Goal: Find specific page/section: Find specific page/section

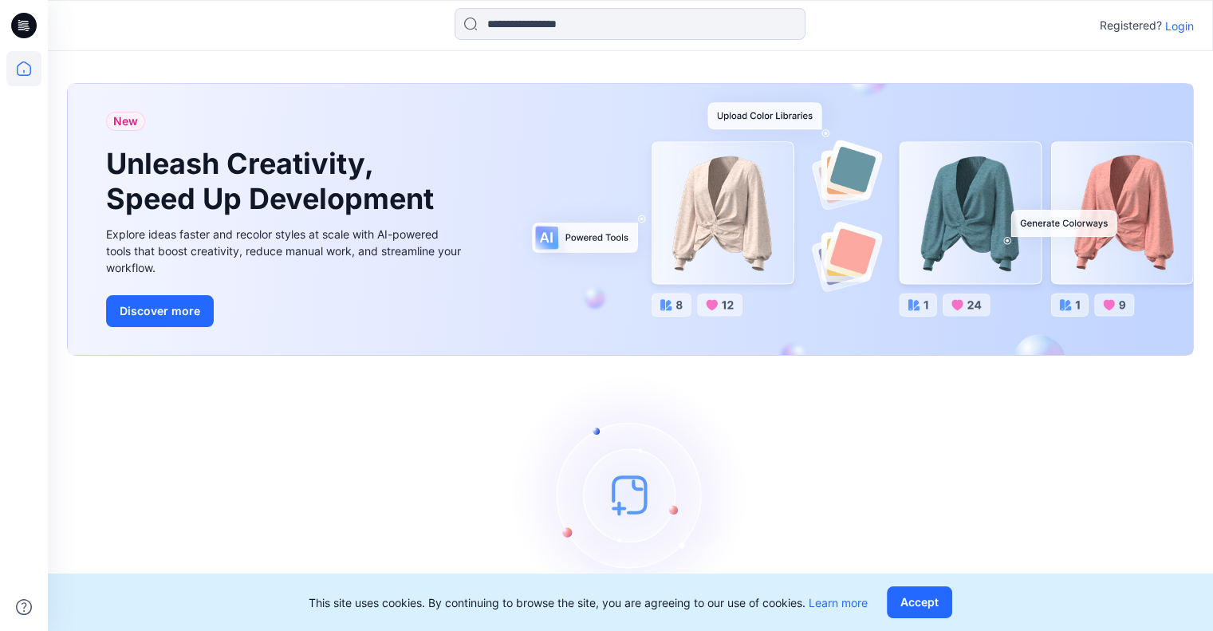
click at [1175, 24] on p "Login" at bounding box center [1179, 26] width 29 height 17
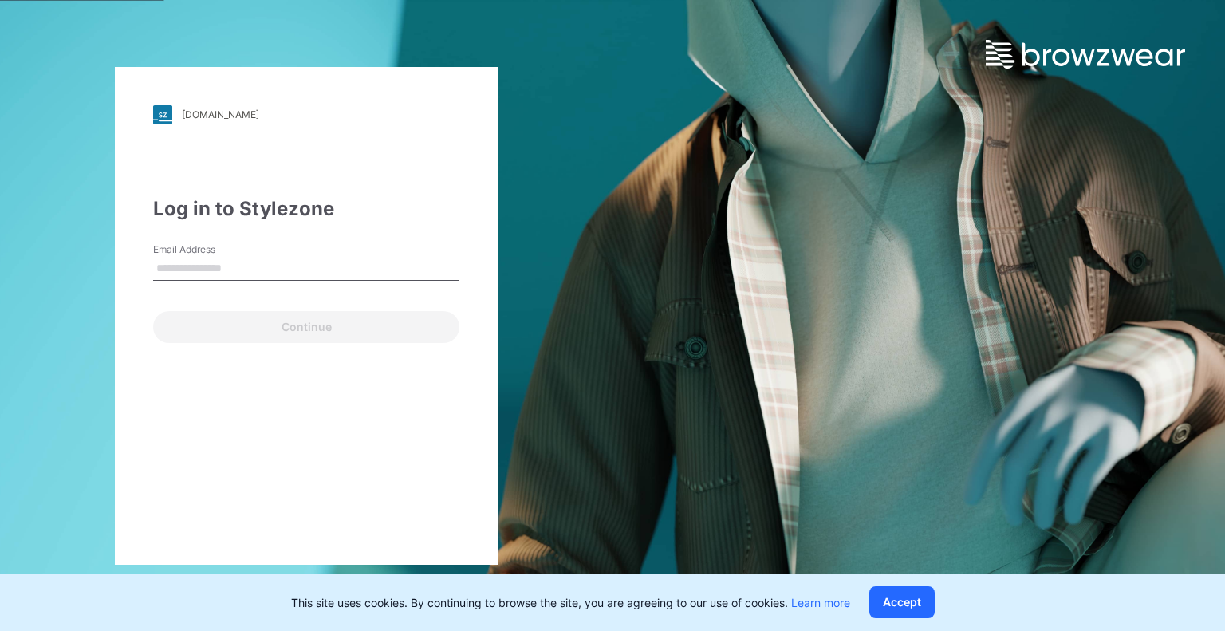
type input "**********"
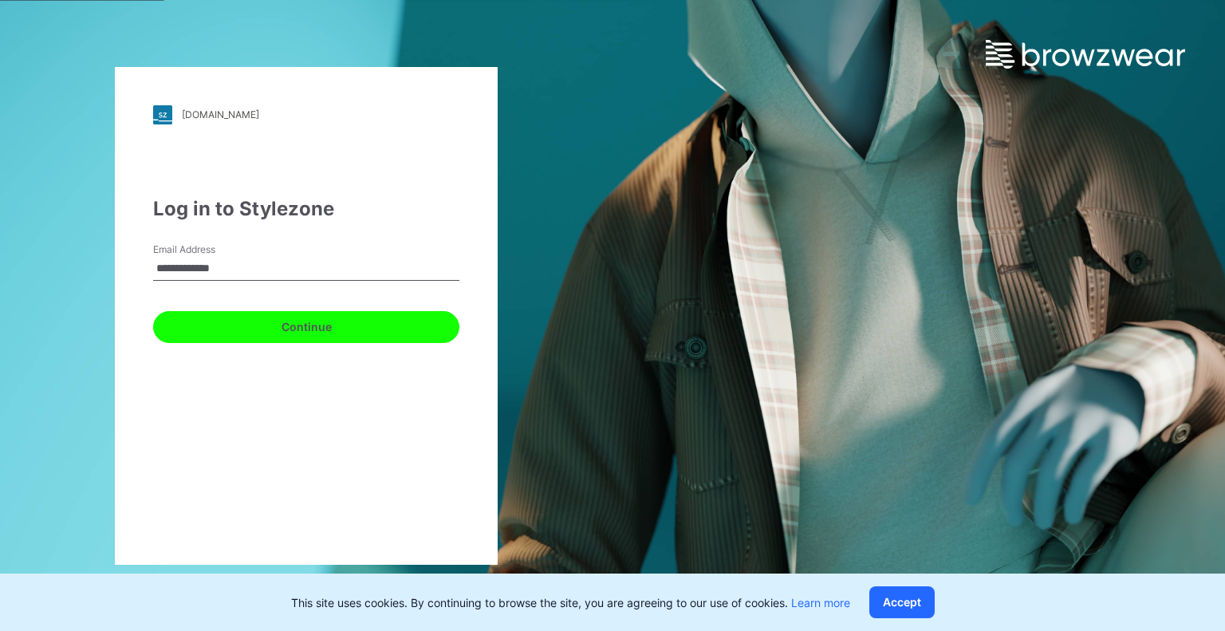
click at [321, 328] on button "Continue" at bounding box center [306, 327] width 306 height 32
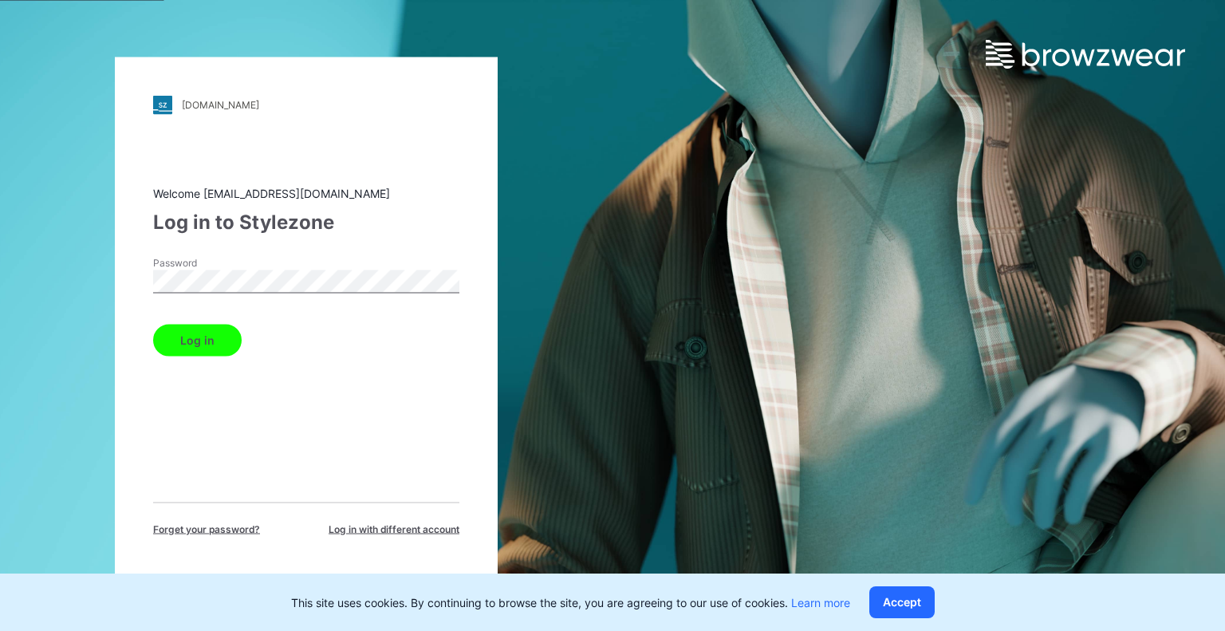
click at [208, 339] on button "Log in" at bounding box center [197, 340] width 89 height 32
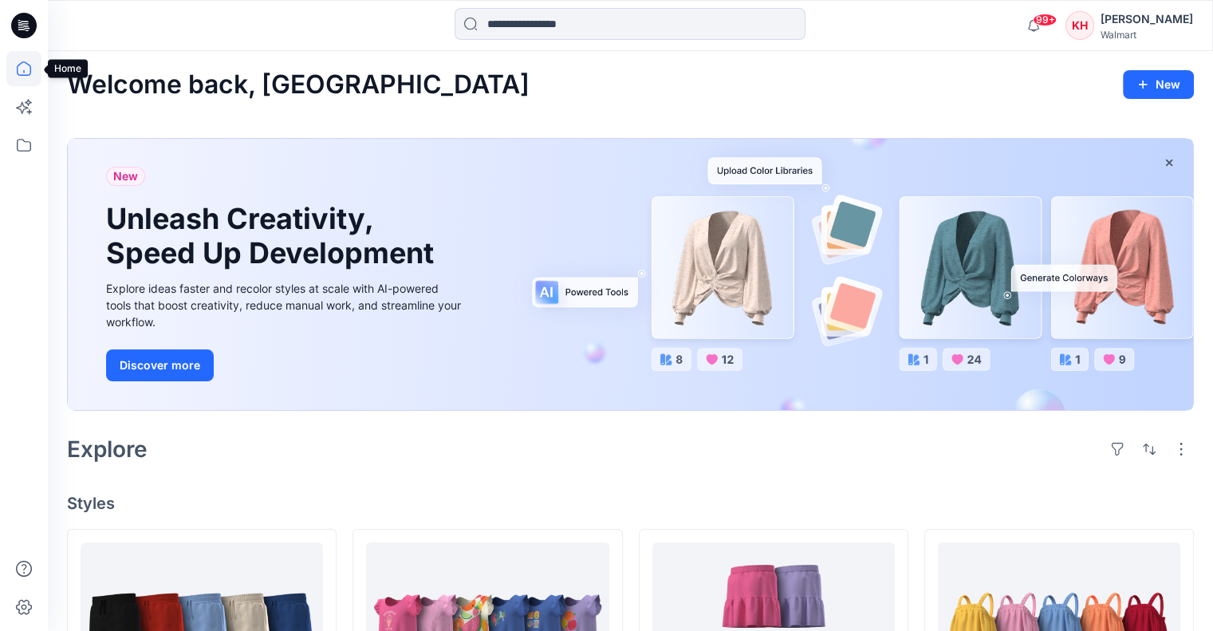
click at [22, 69] on icon at bounding box center [23, 68] width 35 height 35
click at [26, 149] on icon at bounding box center [23, 145] width 35 height 35
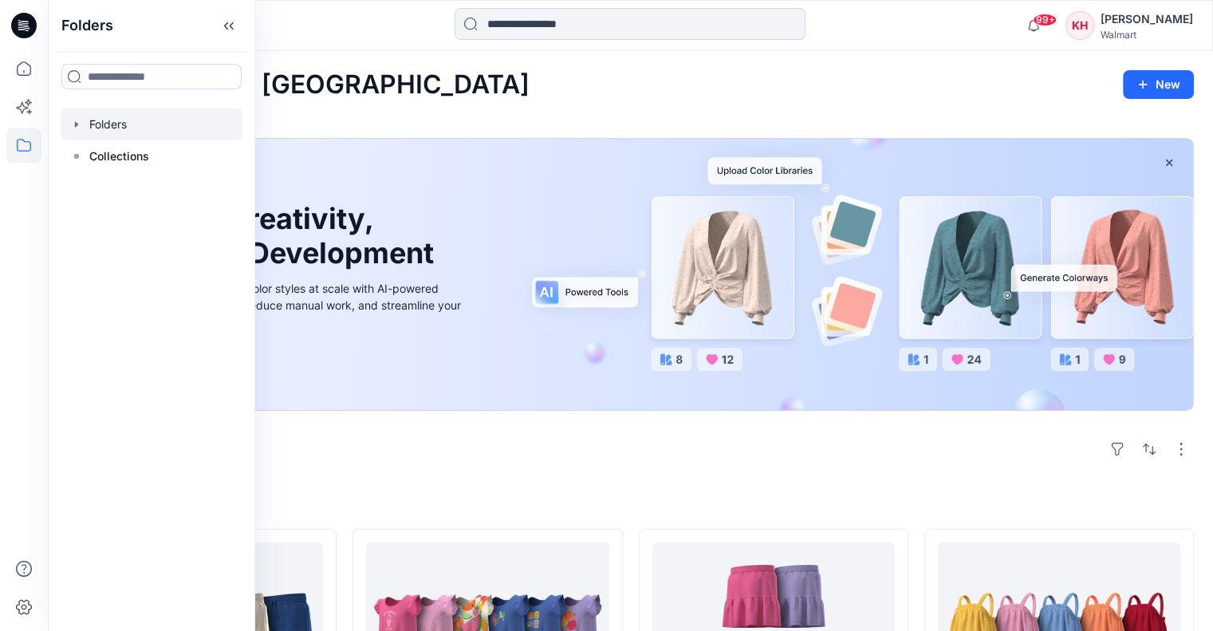
click at [112, 124] on div at bounding box center [152, 124] width 182 height 32
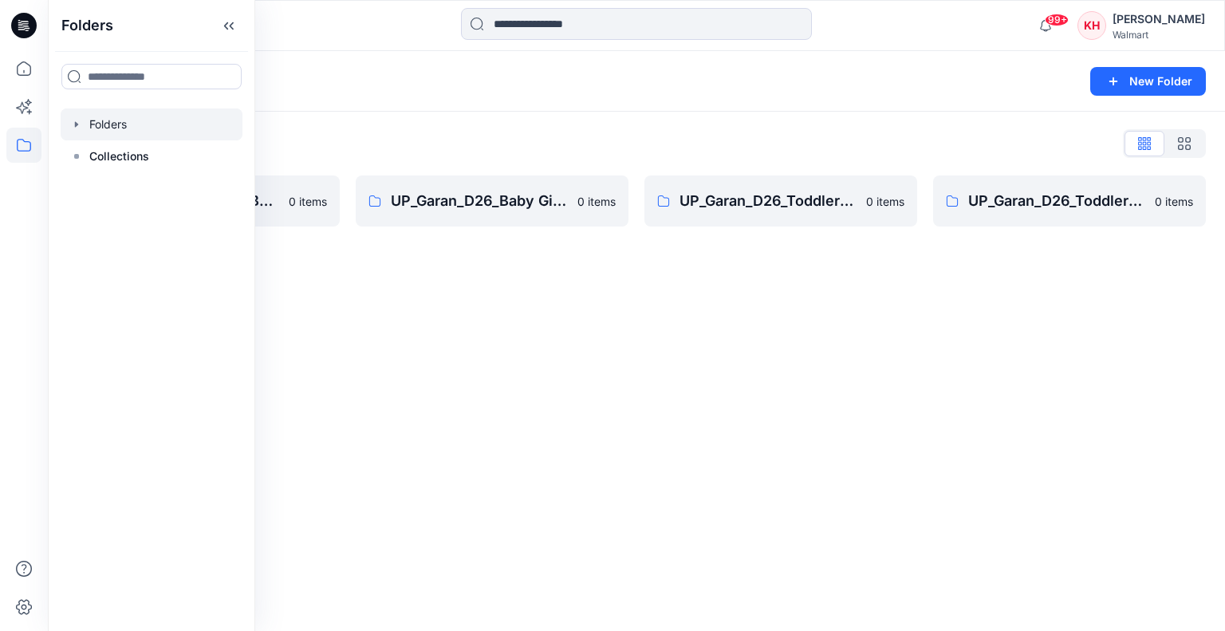
click at [77, 124] on icon "button" at bounding box center [76, 124] width 3 height 6
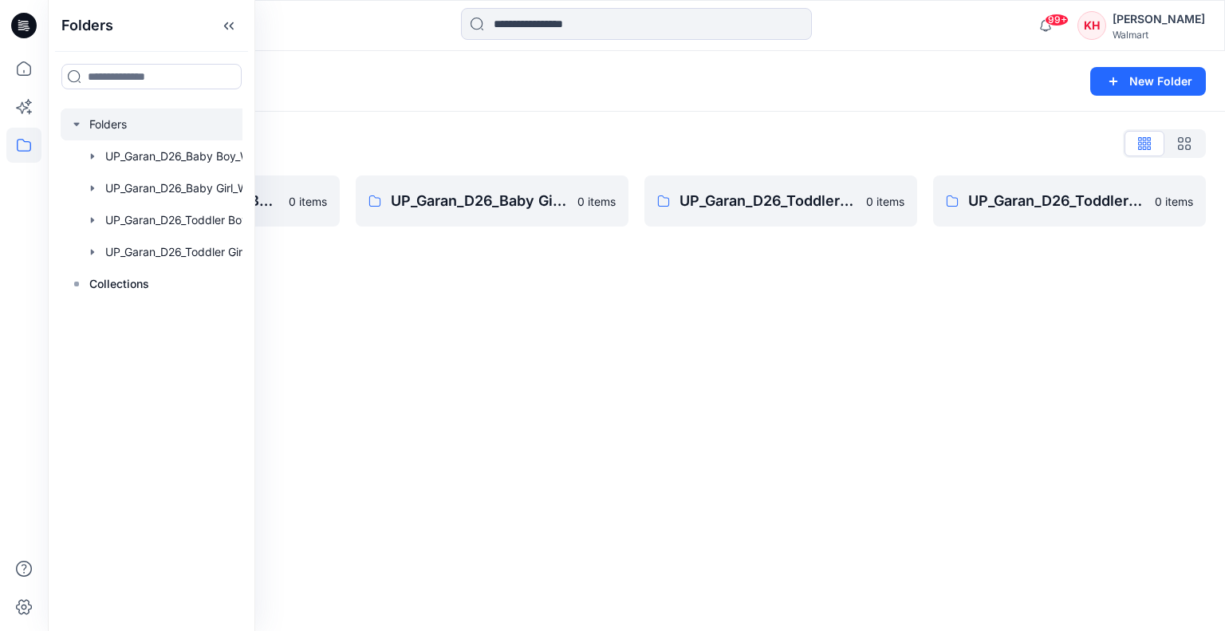
click at [894, 306] on div "Folders New Folder Folders List UP_Garan_D26_Baby Boy_Wonder Nation 0 items UP_…" at bounding box center [636, 341] width 1177 height 580
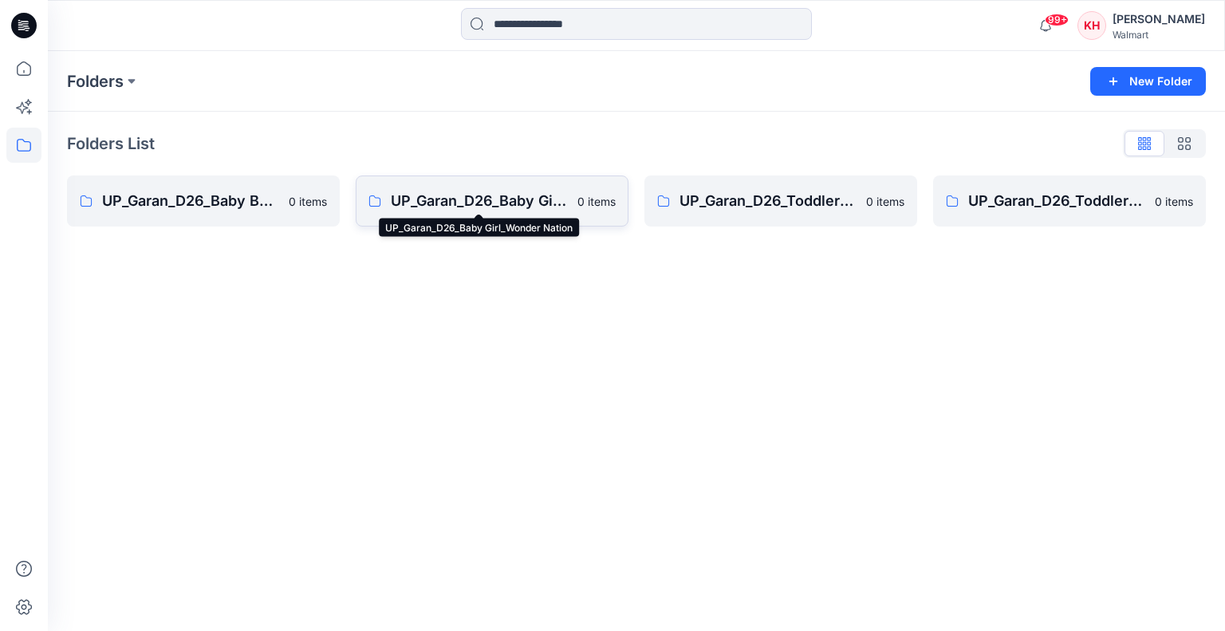
click at [565, 206] on p "UP_Garan_D26_Baby Girl_Wonder Nation" at bounding box center [479, 201] width 177 height 22
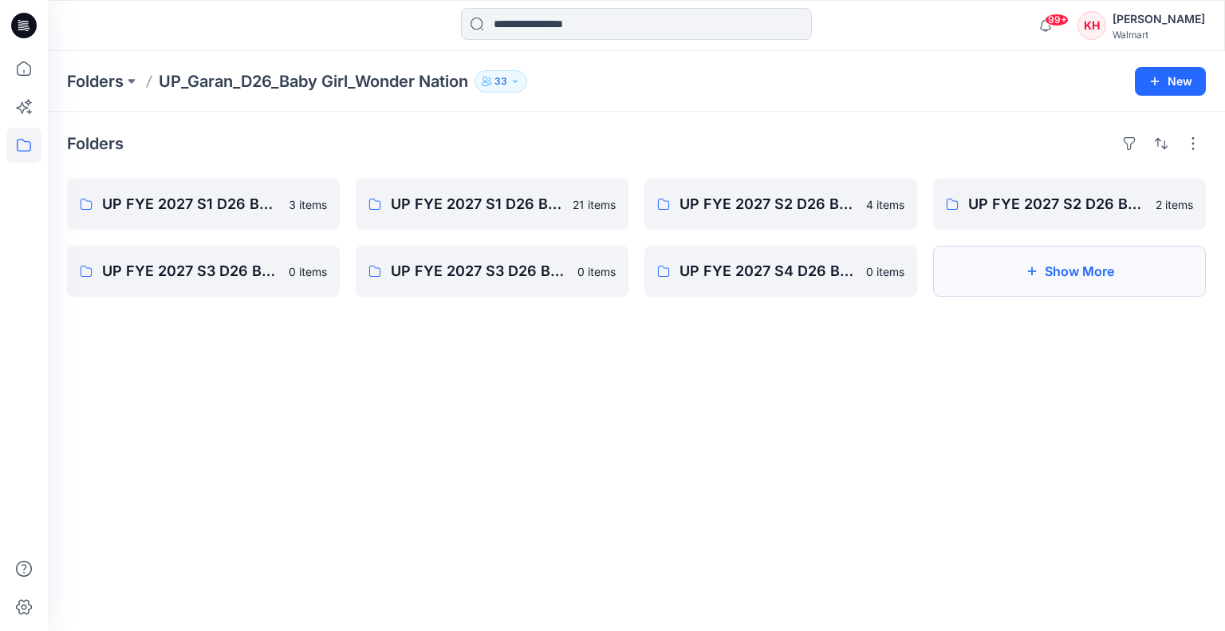
click at [1088, 283] on button "Show More" at bounding box center [1069, 271] width 273 height 51
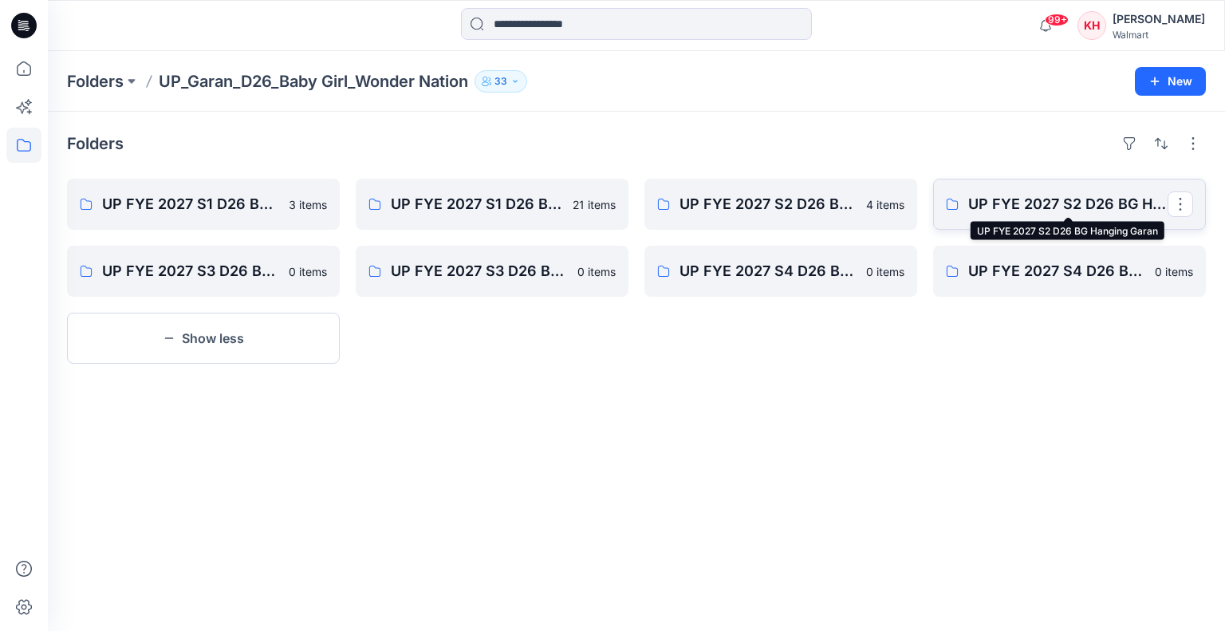
click at [1033, 203] on p "UP FYE 2027 S2 D26 BG Hanging Garan" at bounding box center [1067, 204] width 199 height 22
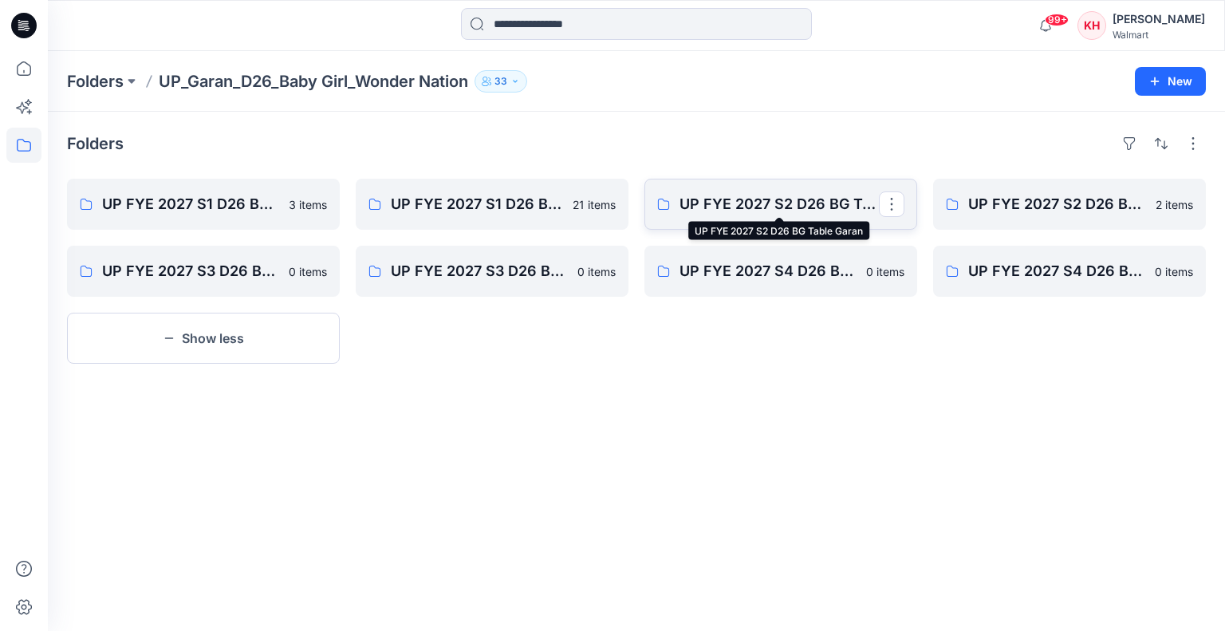
click at [798, 202] on p "UP FYE 2027 S2 D26 BG Table Garan" at bounding box center [779, 204] width 199 height 22
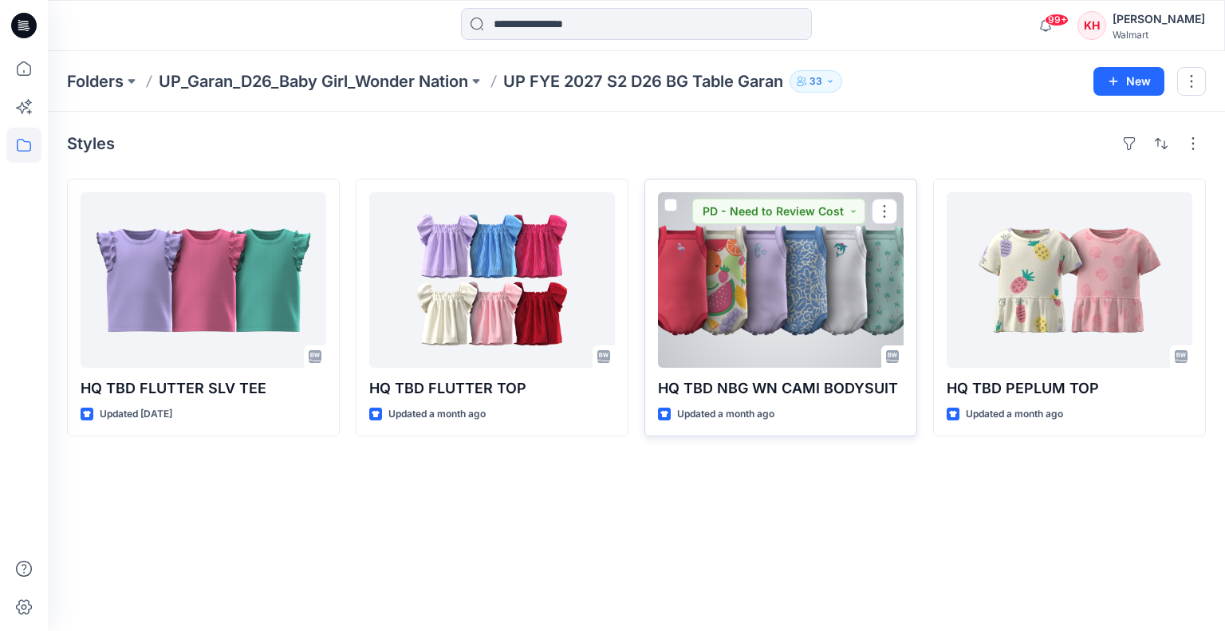
click at [716, 280] on div at bounding box center [781, 279] width 246 height 175
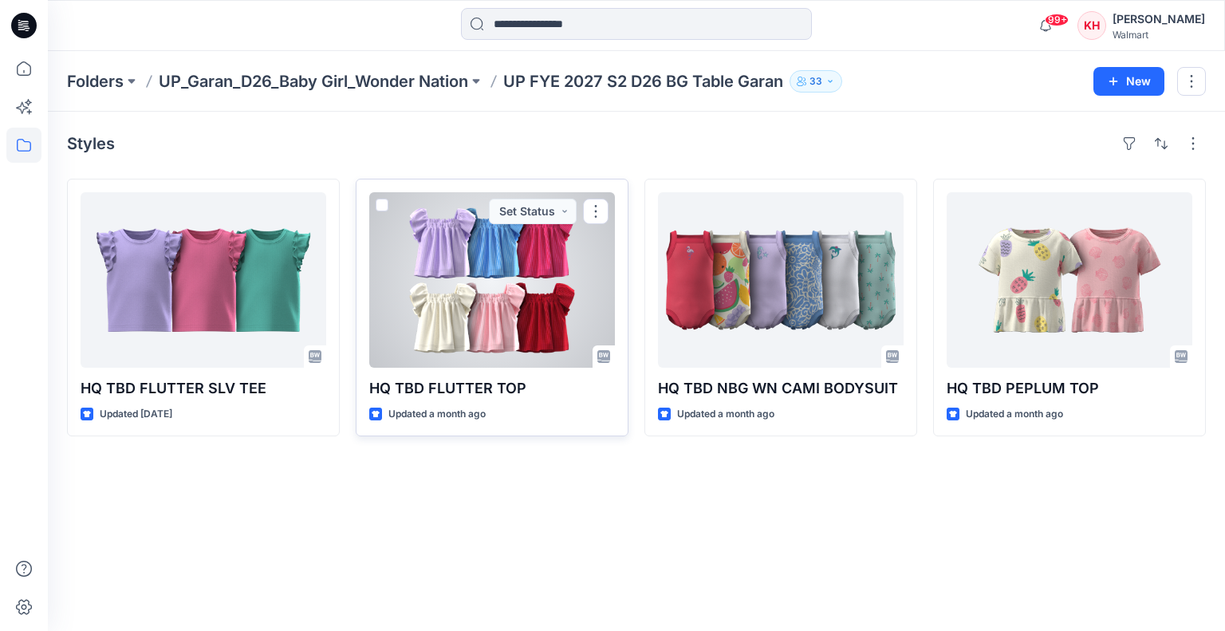
click at [504, 248] on div at bounding box center [492, 279] width 246 height 175
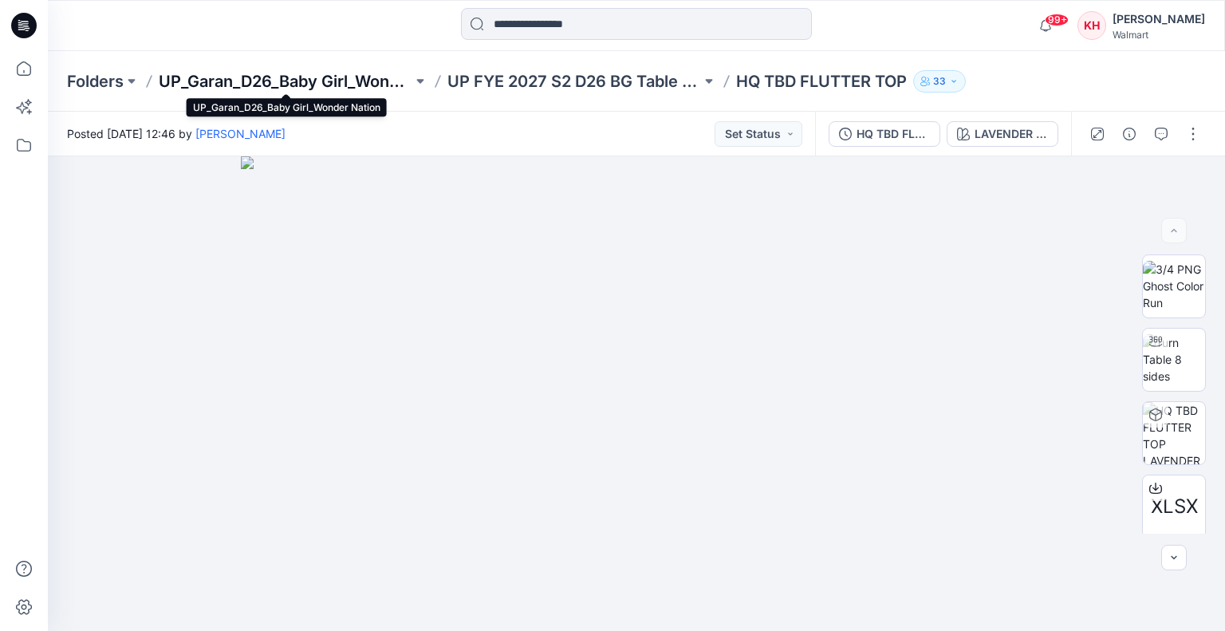
click at [282, 79] on p "UP_Garan_D26_Baby Girl_Wonder Nation" at bounding box center [286, 81] width 254 height 22
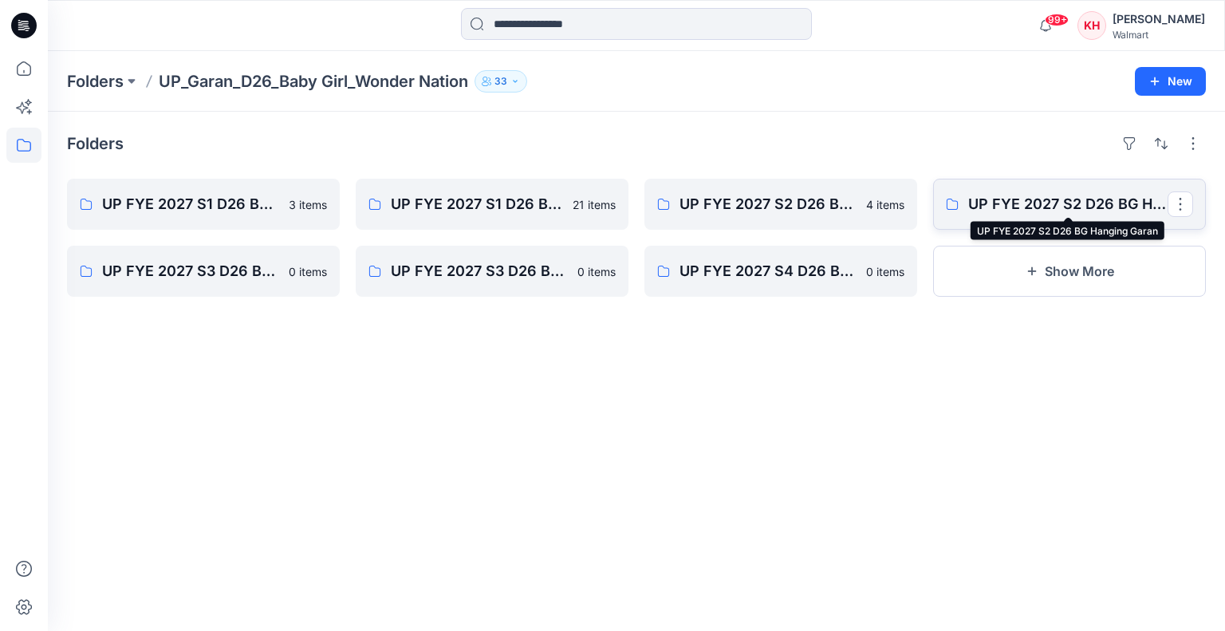
click at [1043, 203] on p "UP FYE 2027 S2 D26 BG Hanging Garan" at bounding box center [1067, 204] width 199 height 22
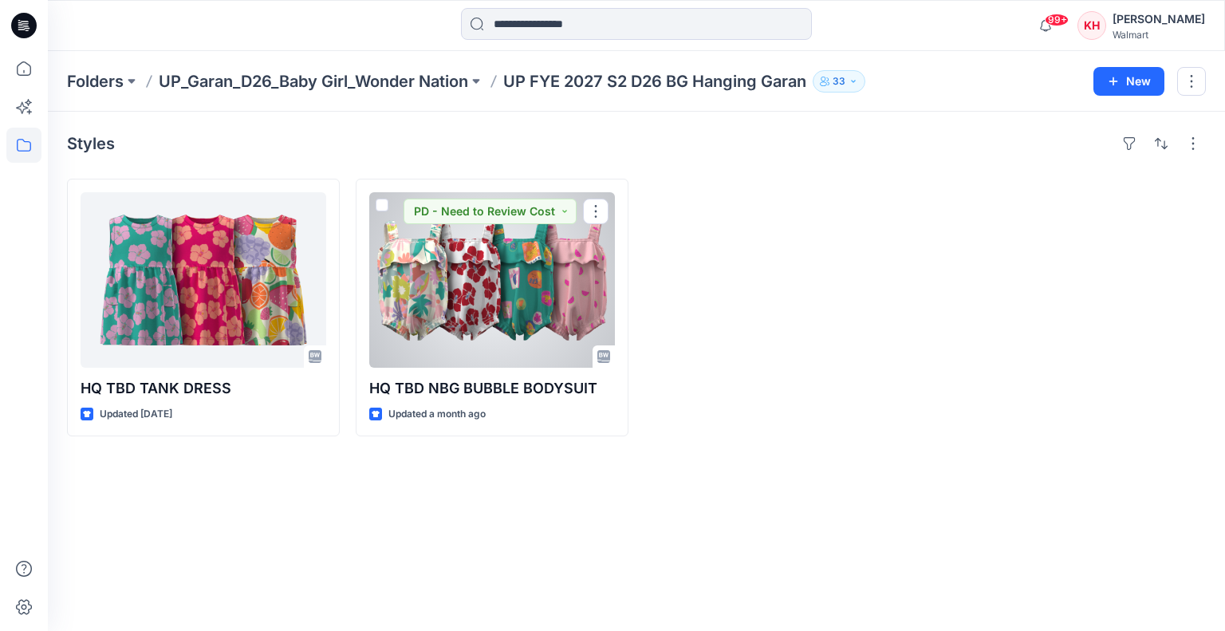
click at [468, 321] on div at bounding box center [492, 279] width 246 height 175
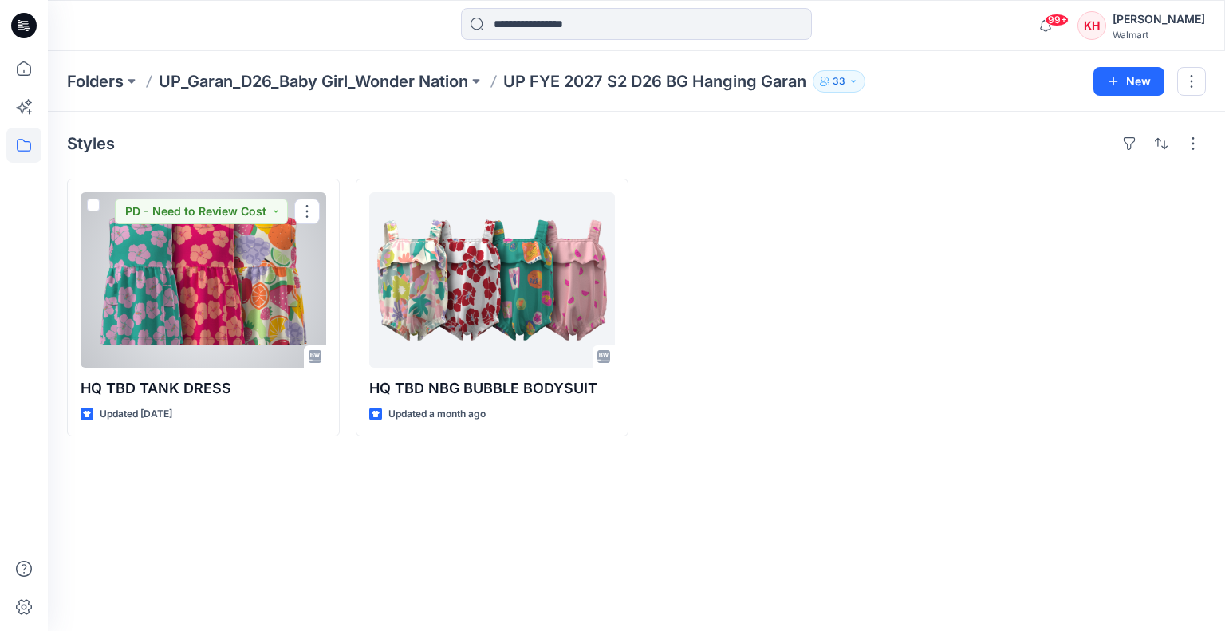
click at [153, 277] on div at bounding box center [204, 279] width 246 height 175
